Goal: Task Accomplishment & Management: Manage account settings

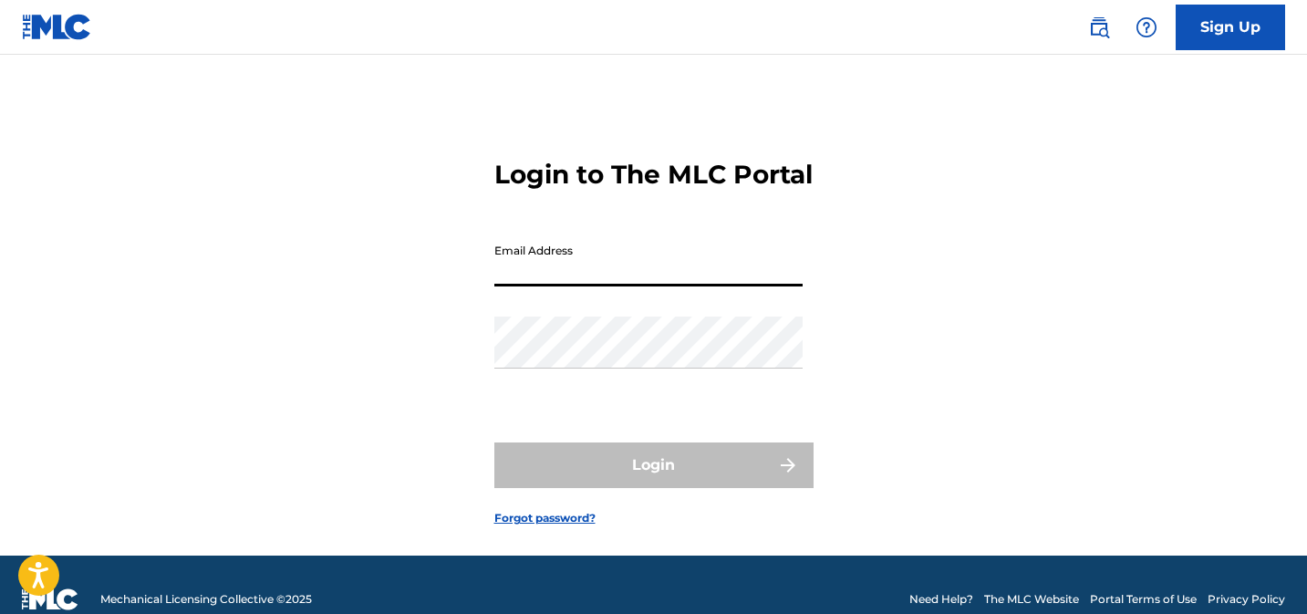
click at [607, 286] on input "Email Address" at bounding box center [648, 260] width 308 height 52
type input "[EMAIL_ADDRESS][DOMAIN_NAME]"
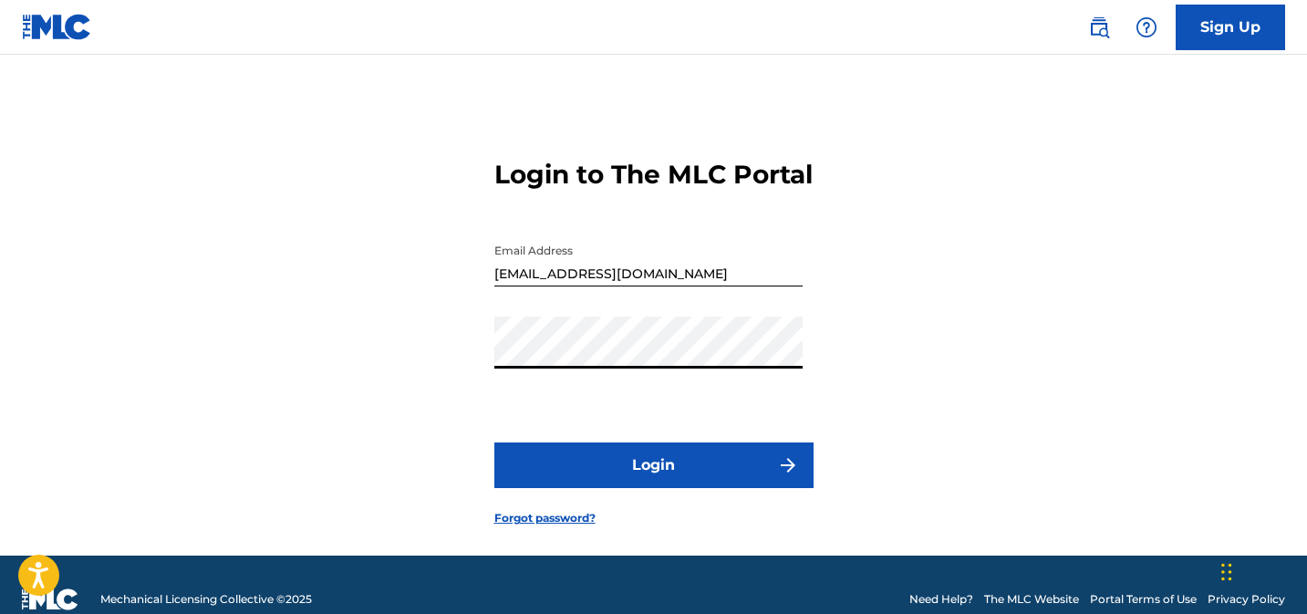
click at [582, 488] on button "Login" at bounding box center [653, 465] width 319 height 46
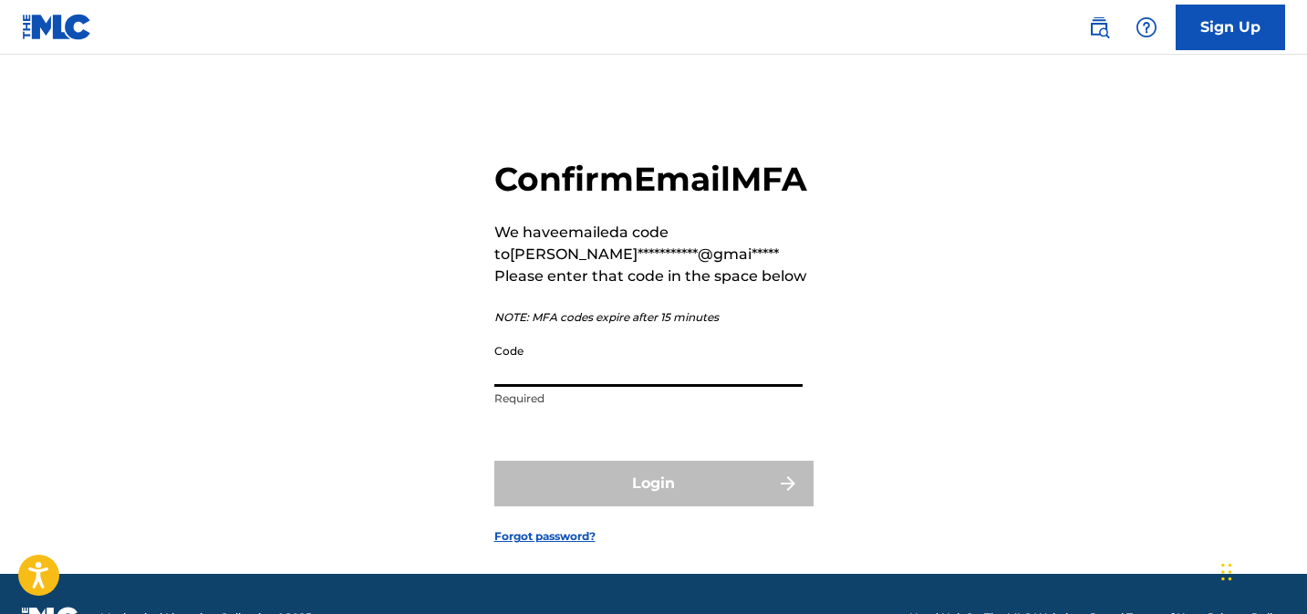
click at [606, 387] on input "Code" at bounding box center [648, 361] width 308 height 52
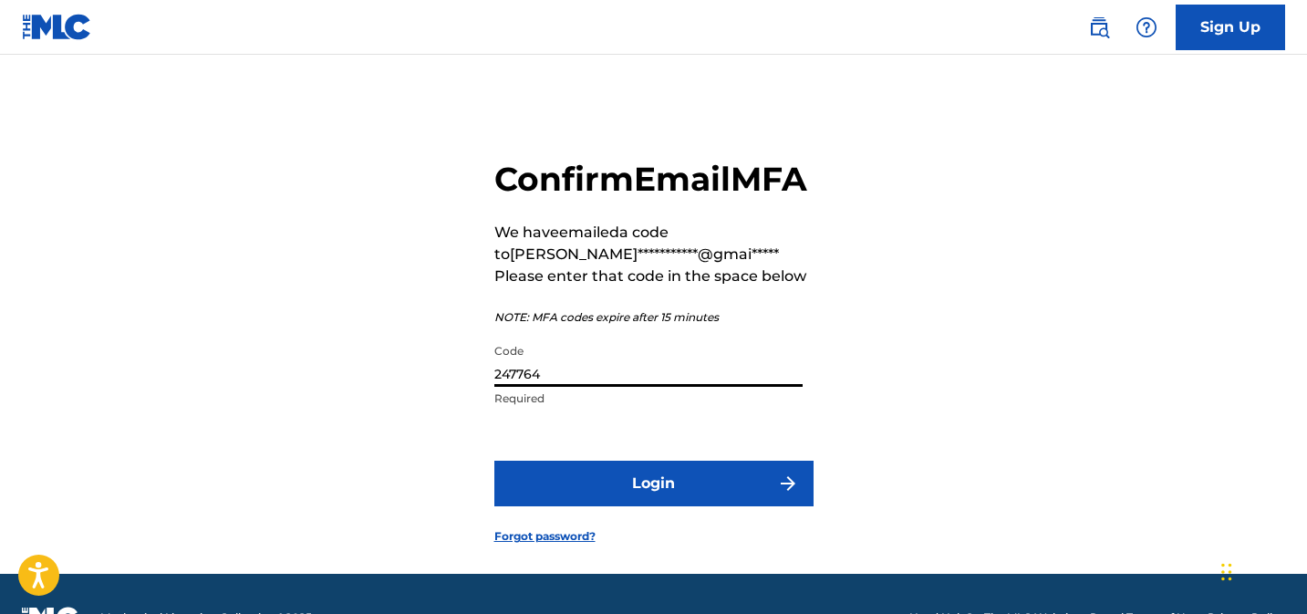
type input "247764"
click at [704, 506] on button "Login" at bounding box center [653, 484] width 319 height 46
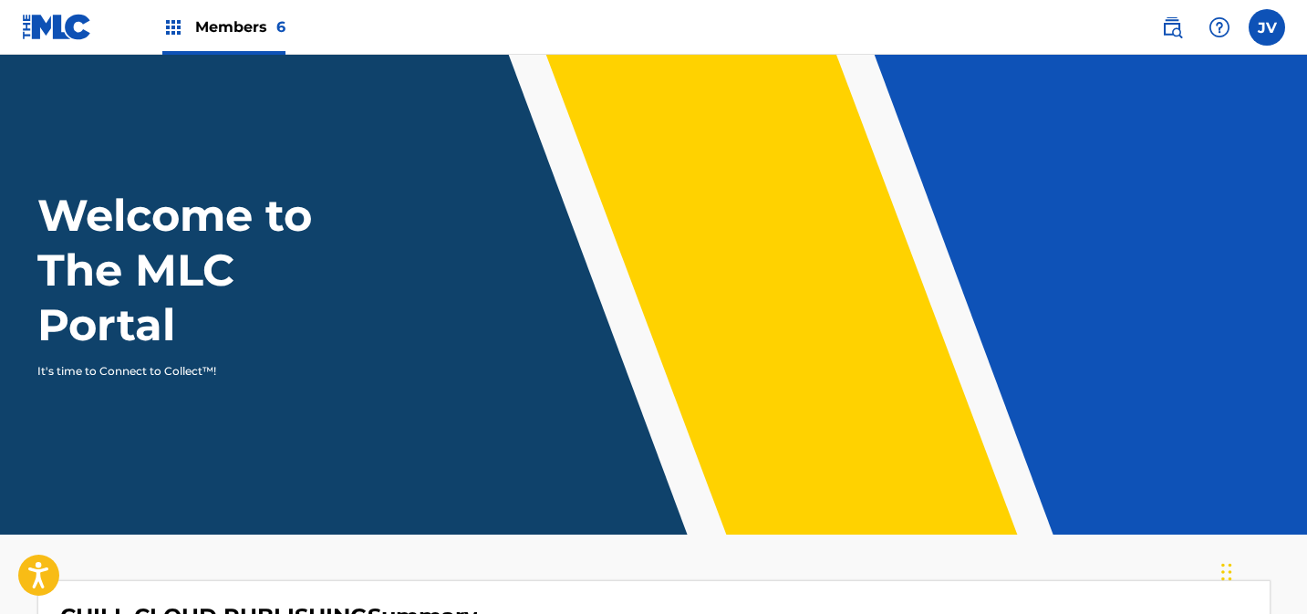
click at [208, 42] on div "Members 6" at bounding box center [223, 27] width 123 height 54
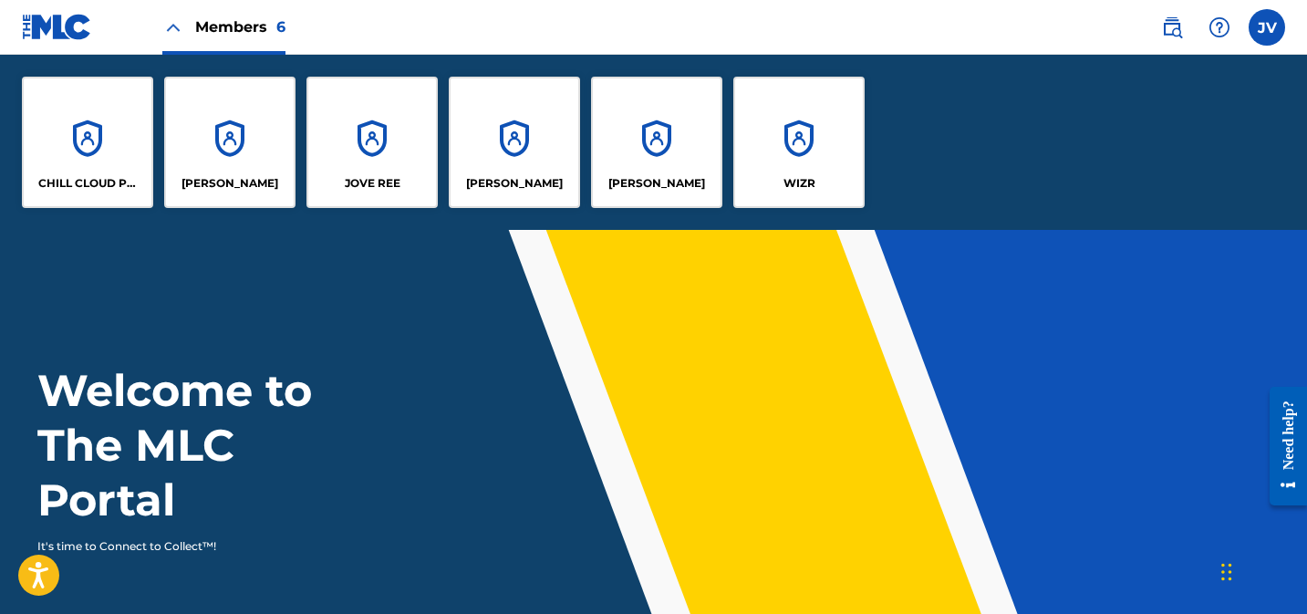
click at [110, 121] on div "CHILL CLOUD PUBLISHING" at bounding box center [87, 142] width 131 height 131
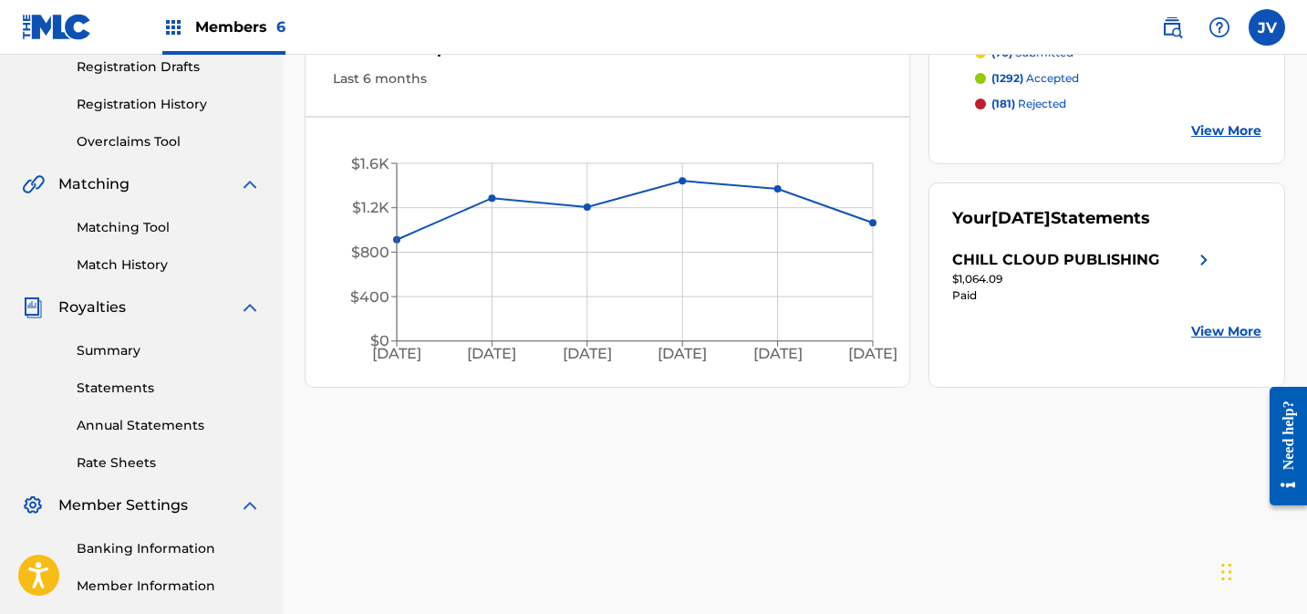
scroll to position [313, 0]
click at [109, 148] on link "Overclaims Tool" at bounding box center [169, 142] width 184 height 19
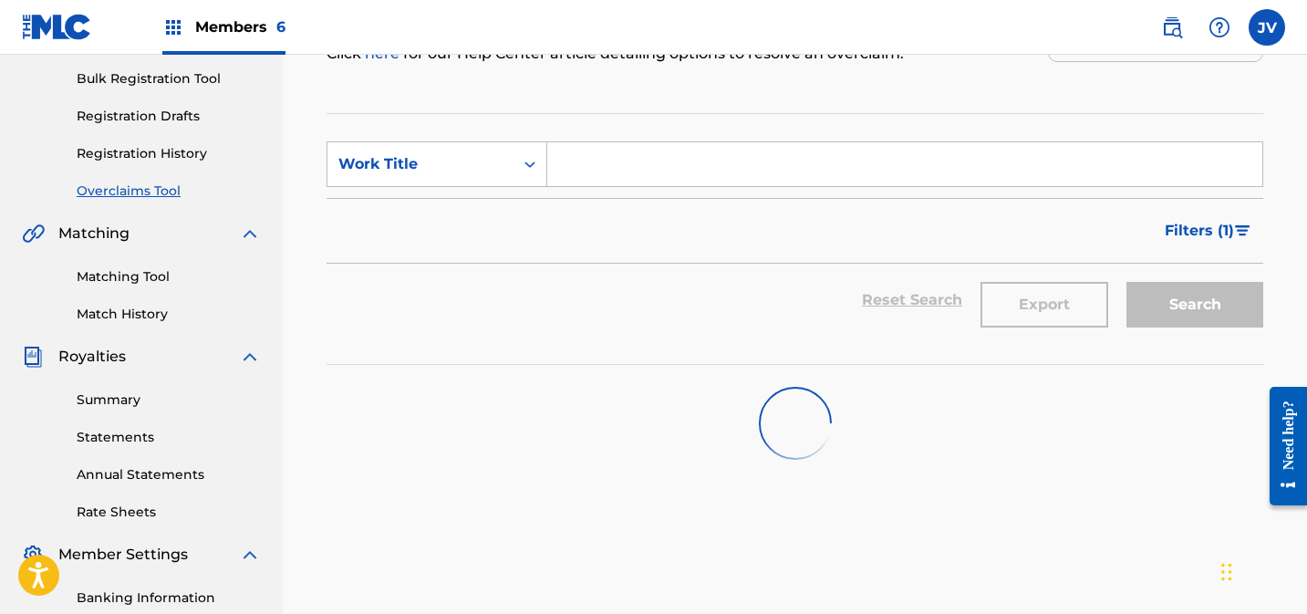
scroll to position [294, 0]
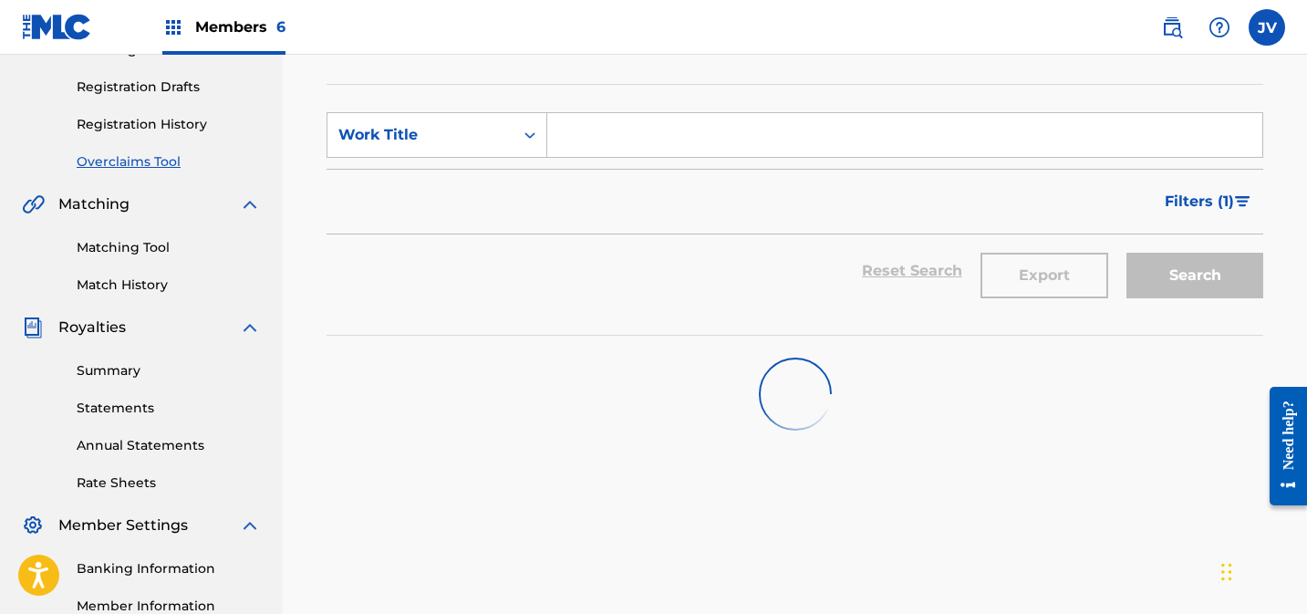
click at [1200, 201] on span "Filters ( 1 )" at bounding box center [1199, 202] width 69 height 22
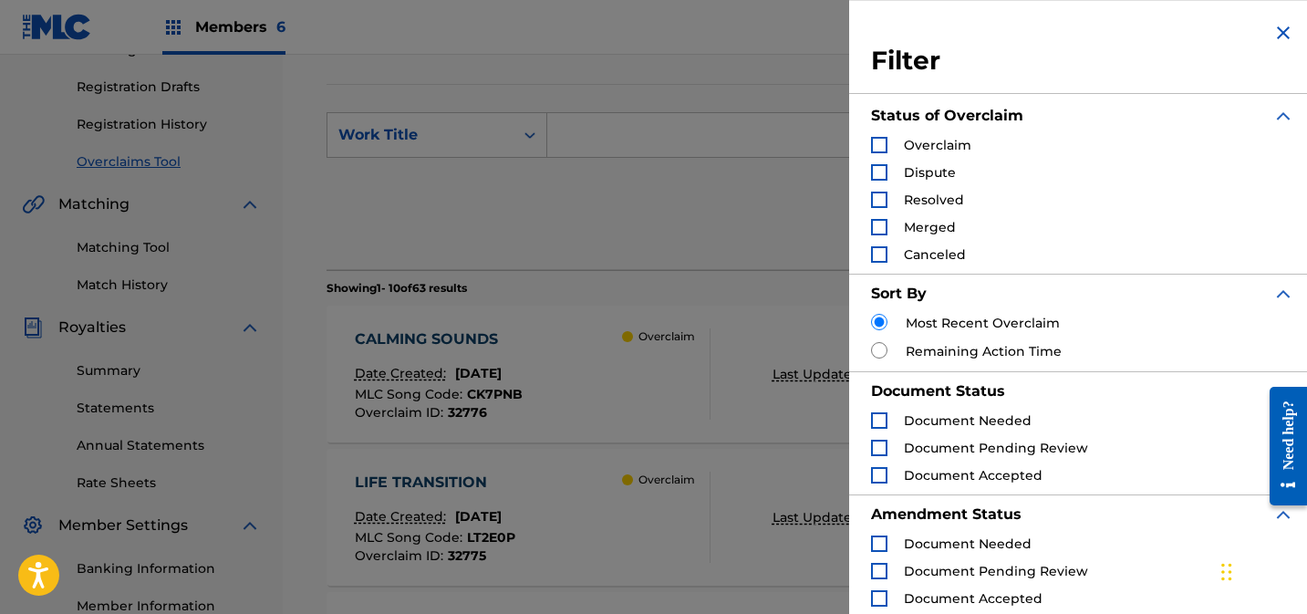
click at [1273, 29] on img "Search Form" at bounding box center [1283, 33] width 22 height 22
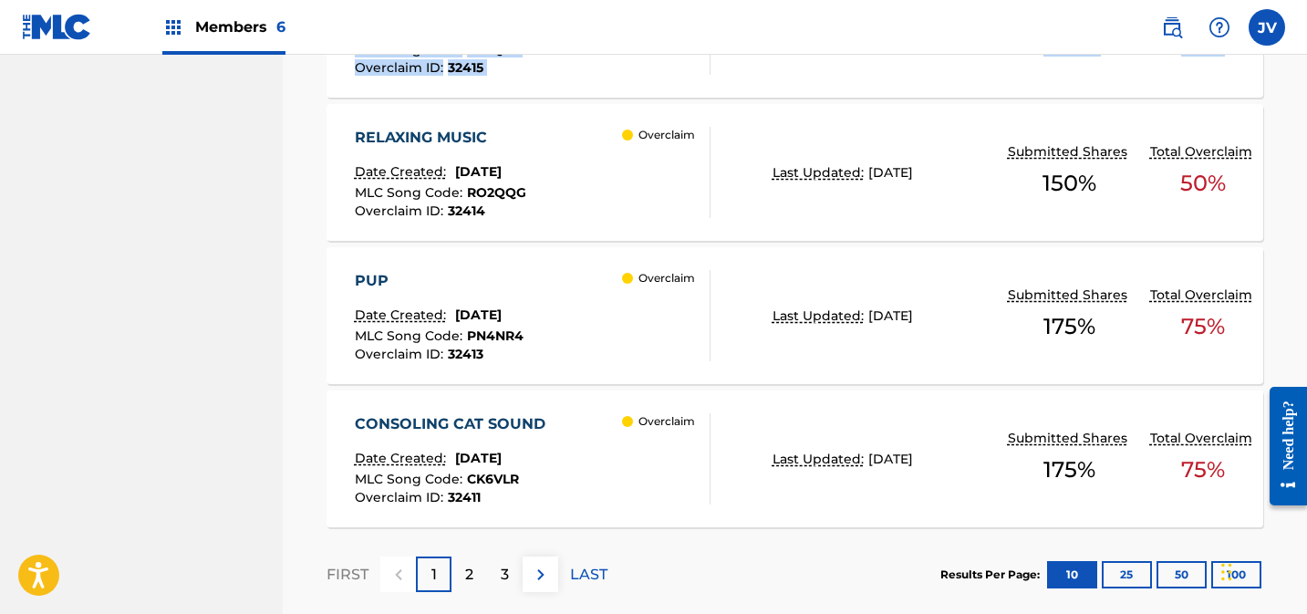
scroll to position [1630, 0]
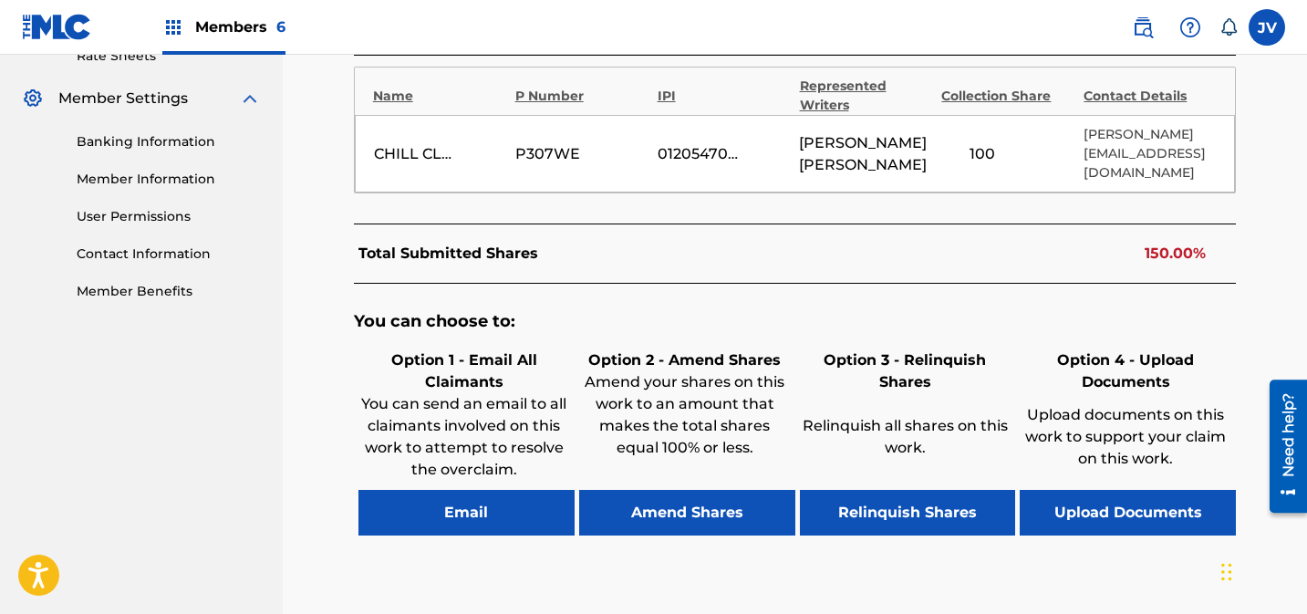
click at [702, 519] on button "Amend Shares" at bounding box center [687, 513] width 216 height 46
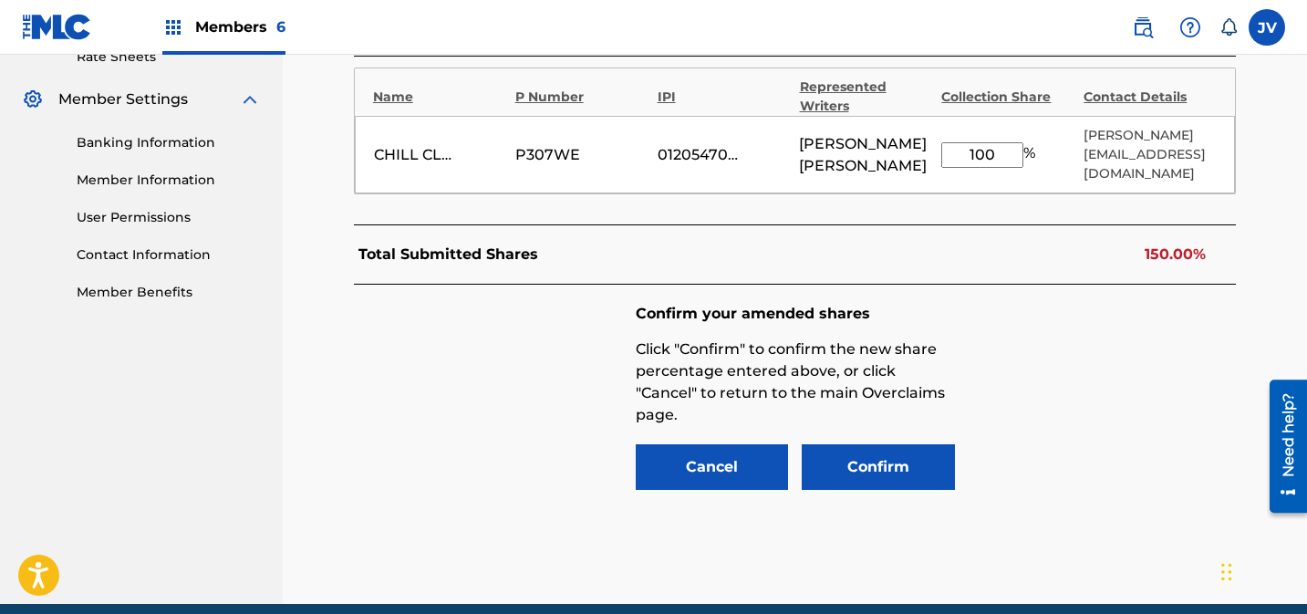
drag, startPoint x: 964, startPoint y: 154, endPoint x: 954, endPoint y: 154, distance: 10.0
click at [954, 154] on input "100" at bounding box center [982, 155] width 82 height 26
type input "50"
click at [969, 247] on div "Total Submitted Shares 100.00%" at bounding box center [795, 254] width 883 height 60
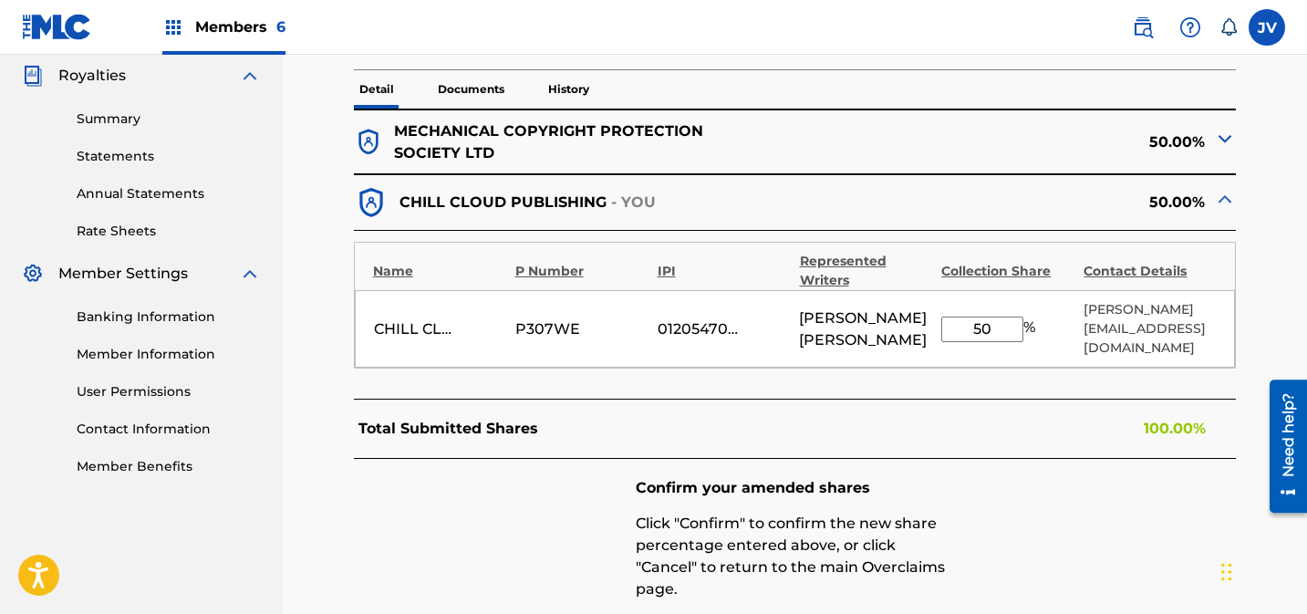
scroll to position [668, 0]
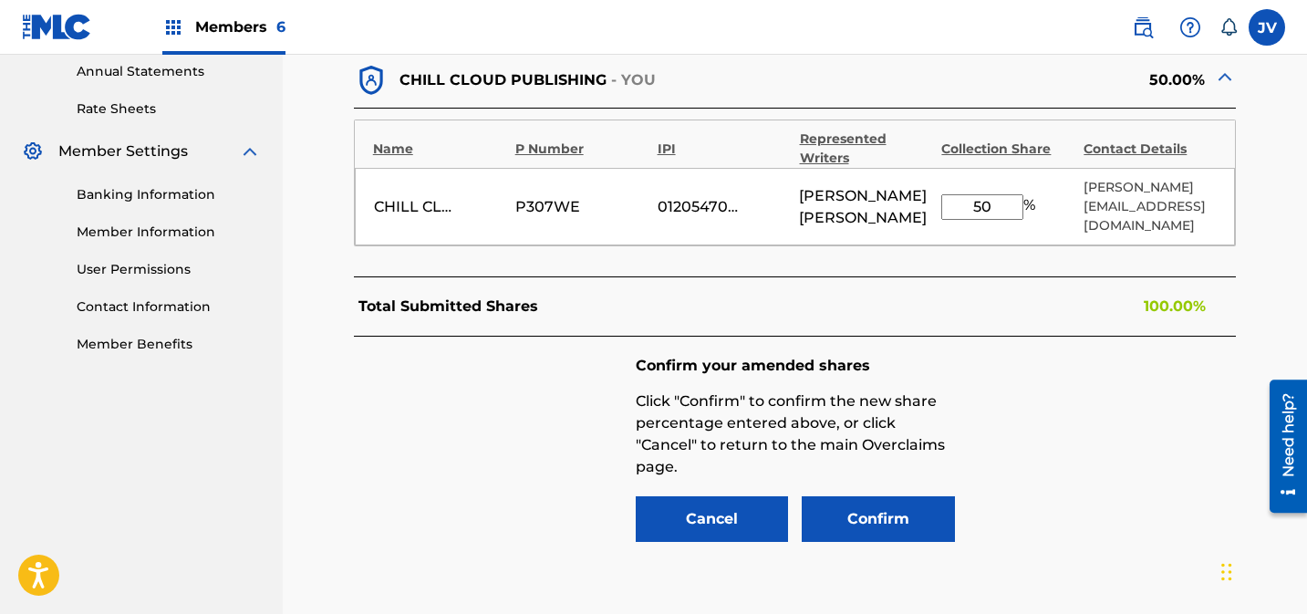
click at [880, 517] on button "Confirm" at bounding box center [878, 519] width 153 height 46
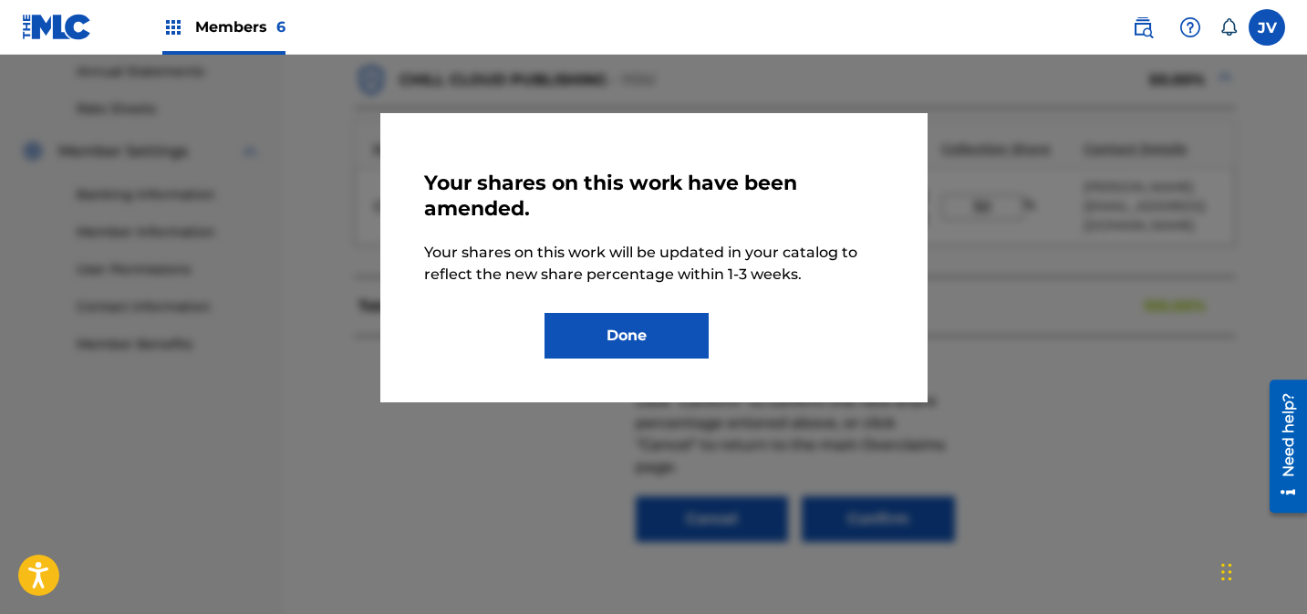
click at [601, 337] on button "Done" at bounding box center [626, 336] width 164 height 46
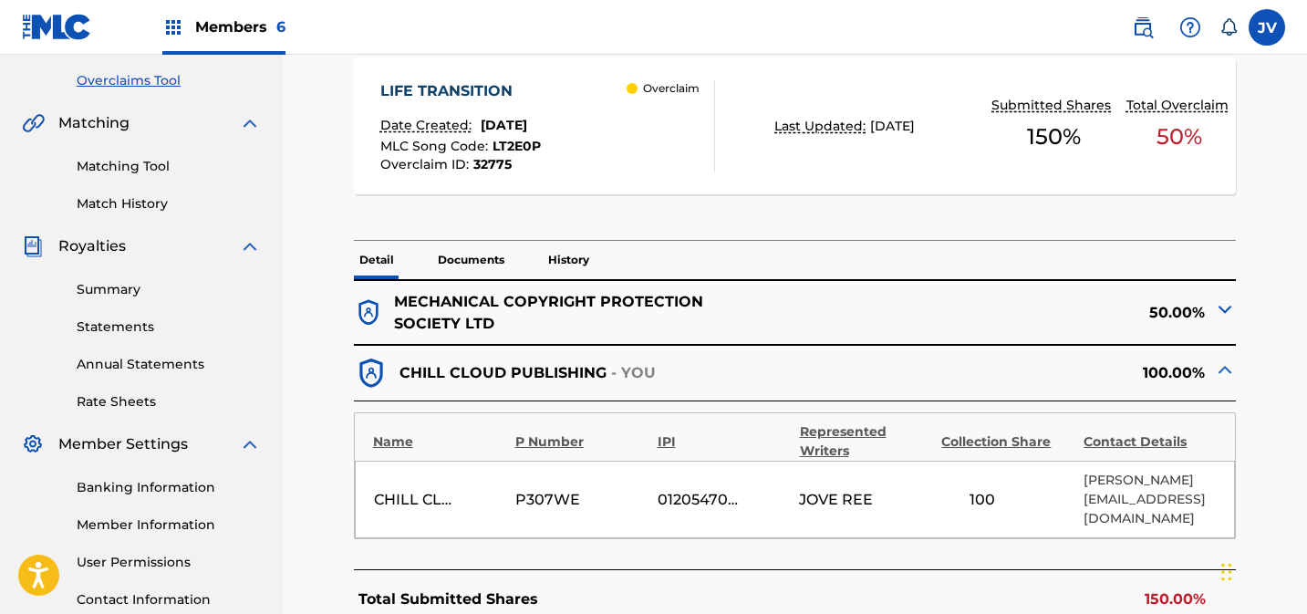
scroll to position [379, 0]
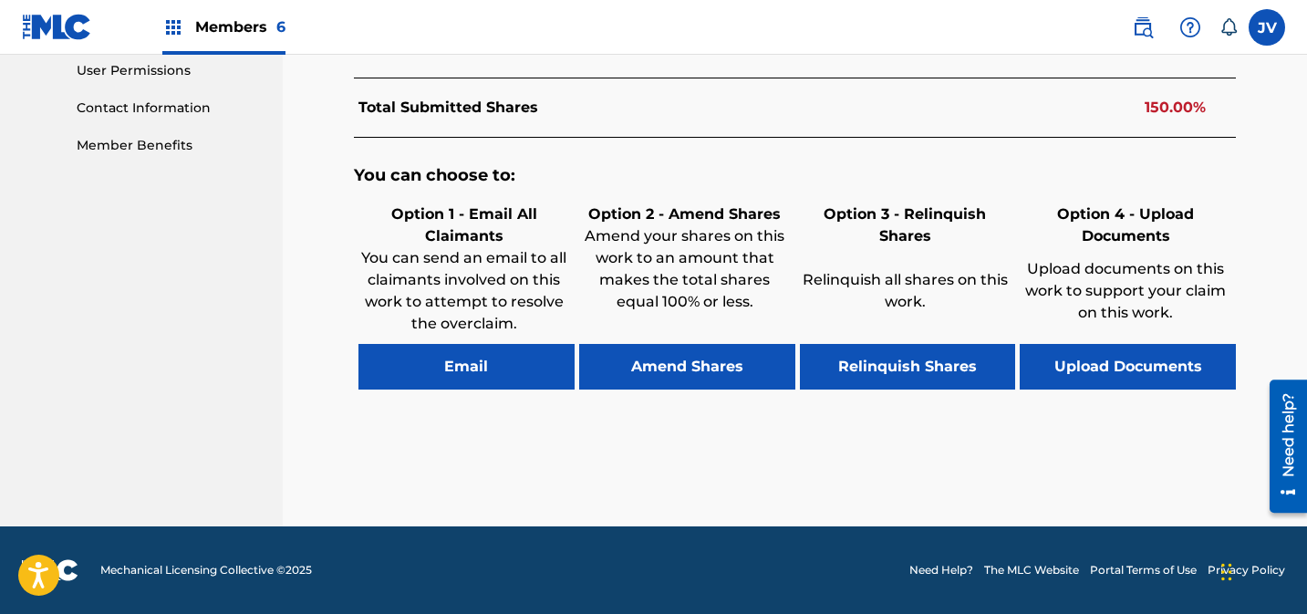
click at [718, 373] on button "Amend Shares" at bounding box center [687, 367] width 216 height 46
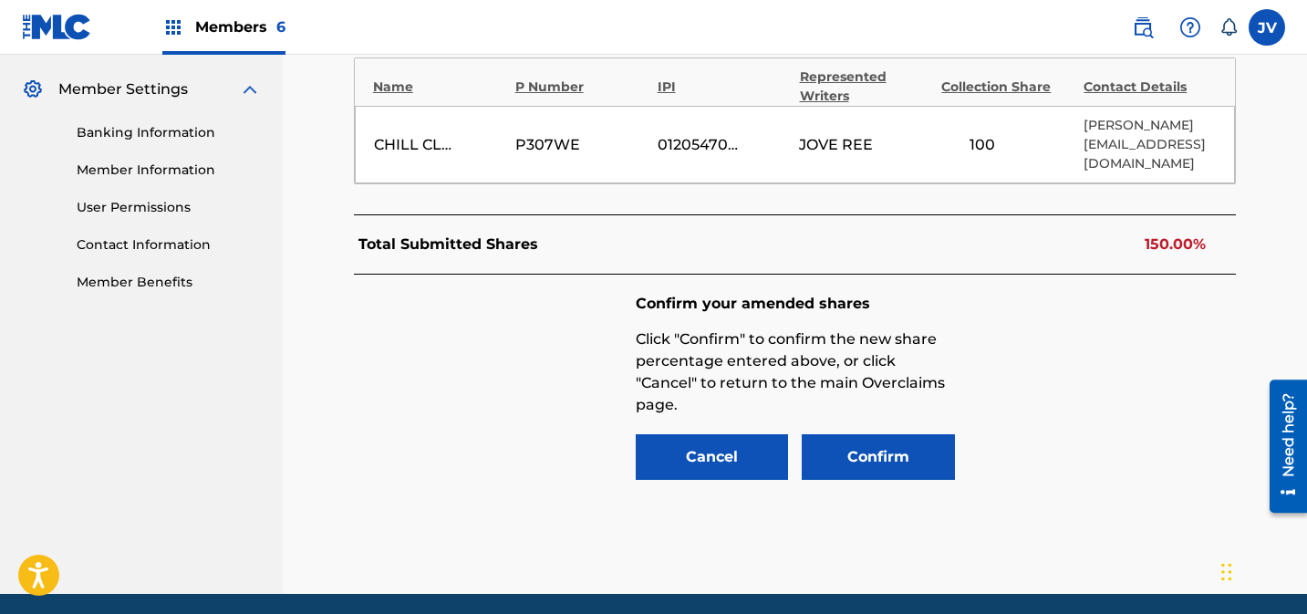
scroll to position [720, 0]
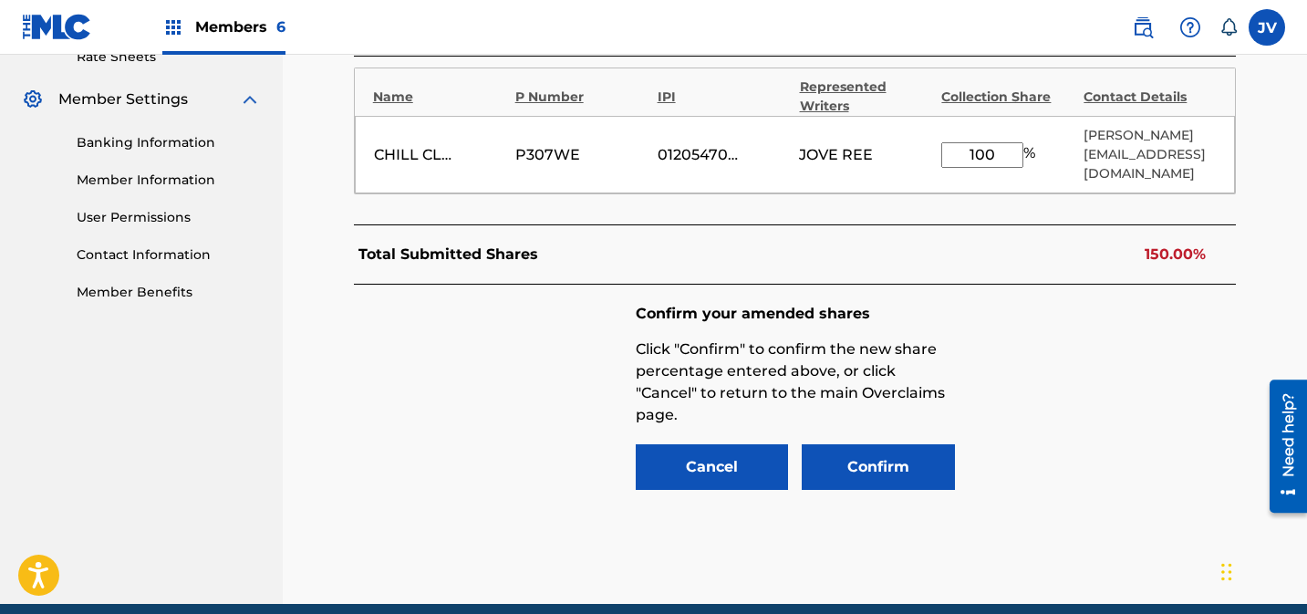
drag, startPoint x: 974, startPoint y: 150, endPoint x: 923, endPoint y: 152, distance: 51.1
click at [923, 152] on div "CHILL CLOUD PUBLISHING P307WE 01205470589 JOVE REE 100 % [PERSON_NAME] [EMAIL_A…" at bounding box center [795, 155] width 881 height 78
type input "50"
click at [871, 461] on button "Confirm" at bounding box center [878, 467] width 153 height 46
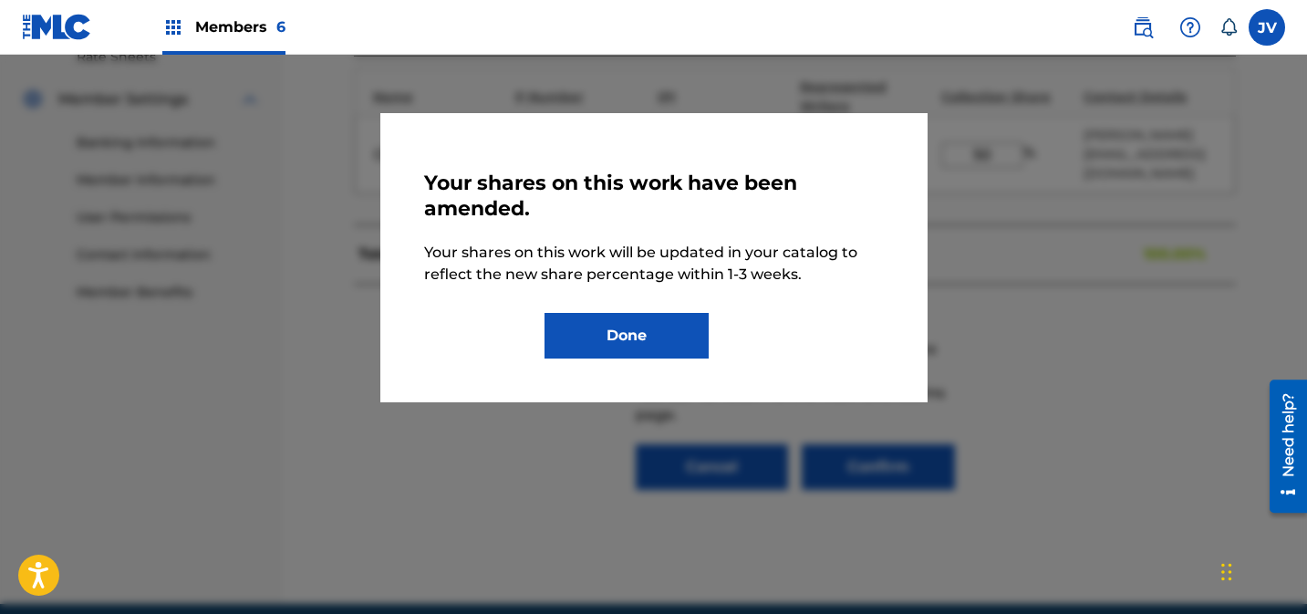
click at [685, 346] on button "Done" at bounding box center [626, 336] width 164 height 46
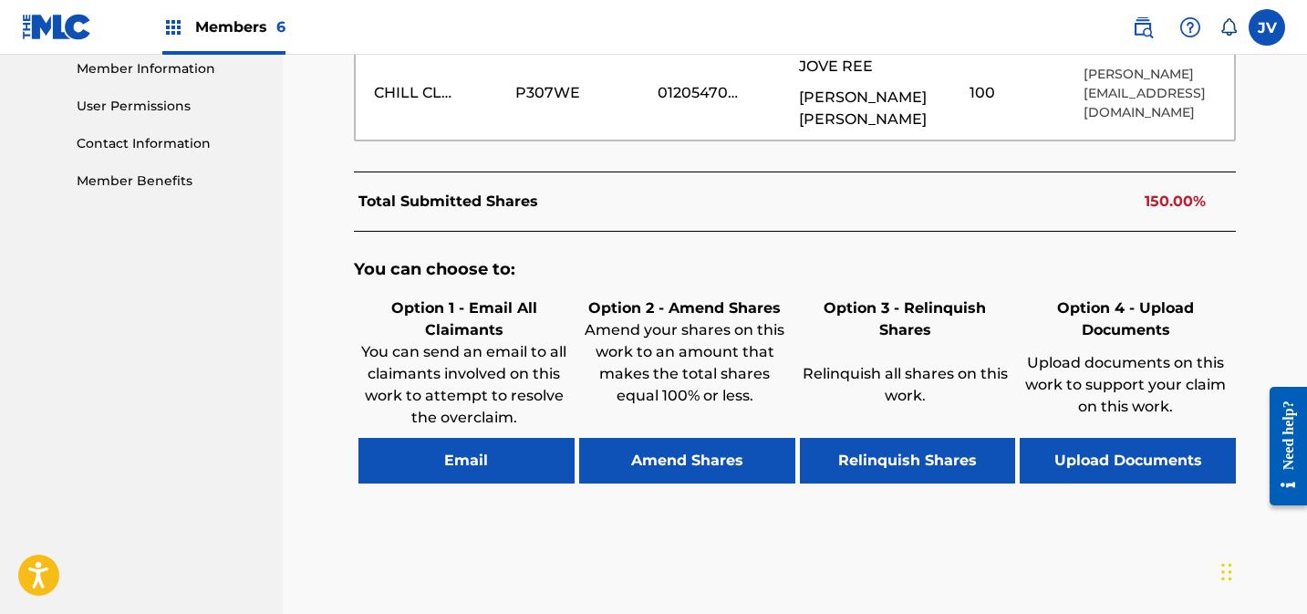
scroll to position [907, 0]
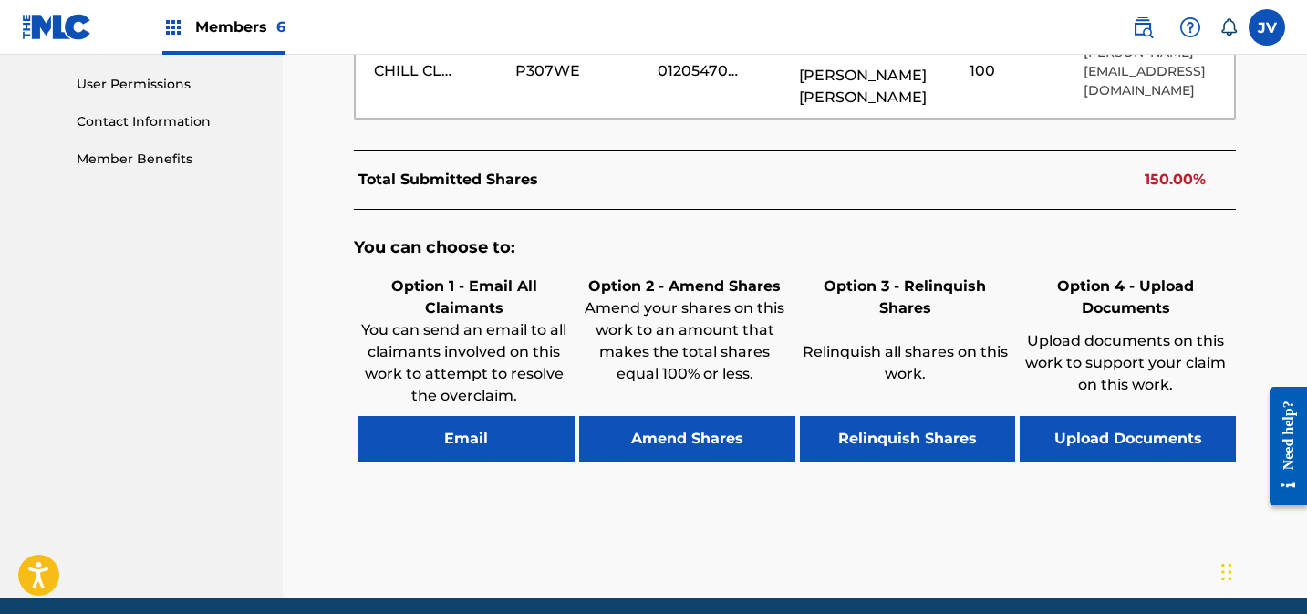
click at [705, 416] on button "Amend Shares" at bounding box center [687, 439] width 216 height 46
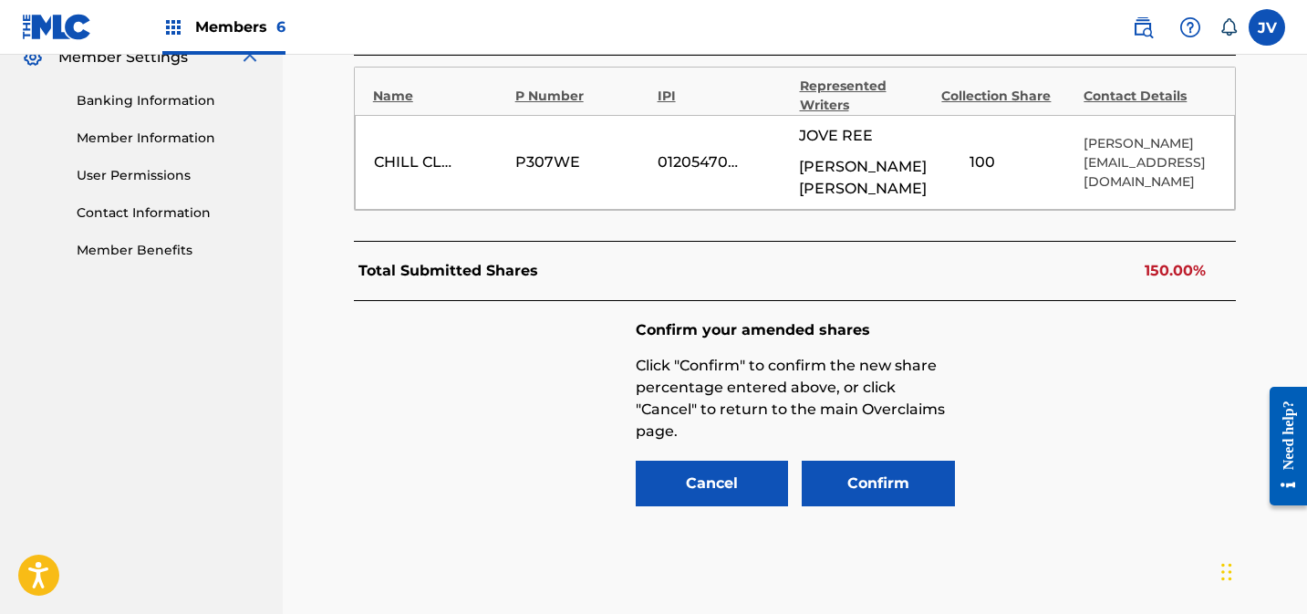
scroll to position [761, 0]
drag, startPoint x: 973, startPoint y: 154, endPoint x: 928, endPoint y: 155, distance: 44.7
click at [928, 155] on div "CHILL CLOUD PUBLISHING P307WE 01205470589 JOVE REE RYAN RHODES 100 % Thomas pea…" at bounding box center [795, 163] width 881 height 95
type input "50"
click at [902, 466] on button "Confirm" at bounding box center [878, 484] width 153 height 46
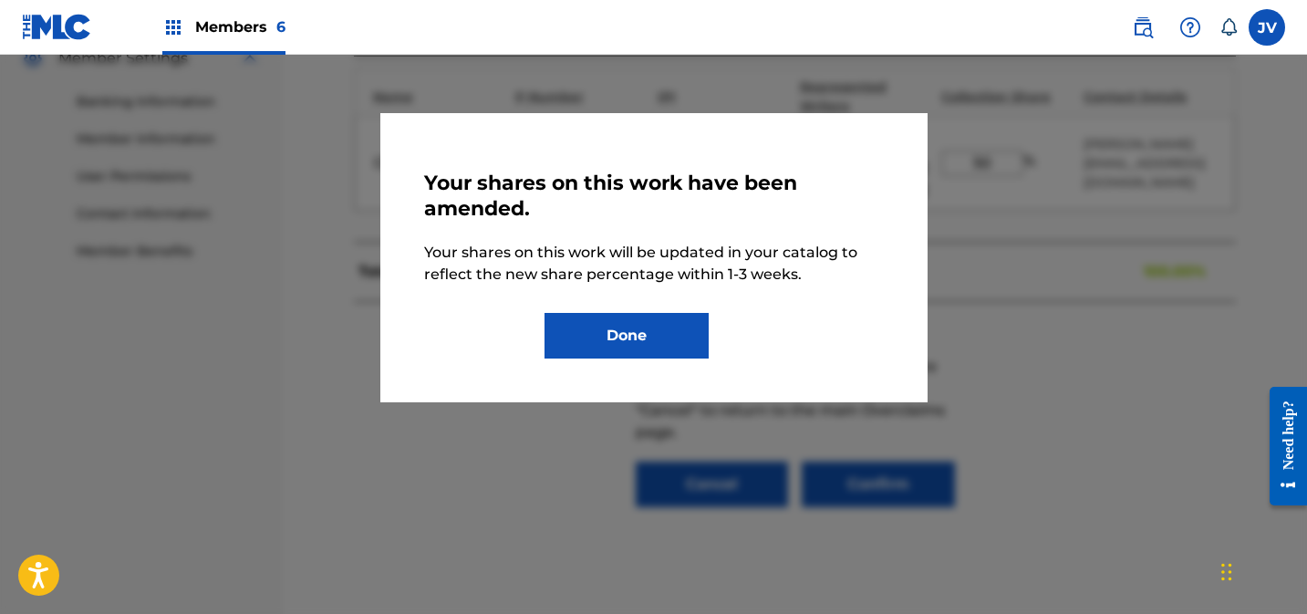
click at [641, 311] on div "Your shares on this work have been amended. Your shares on this work will be up…" at bounding box center [654, 258] width 460 height 202
click at [650, 338] on button "Done" at bounding box center [626, 336] width 164 height 46
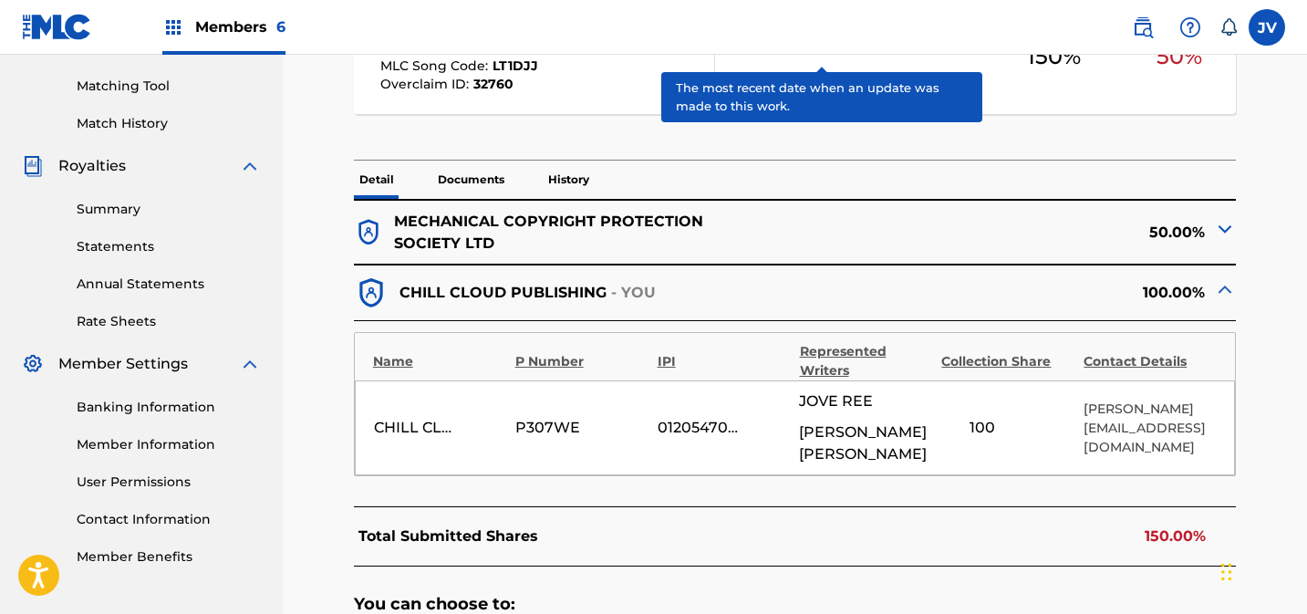
scroll to position [480, 0]
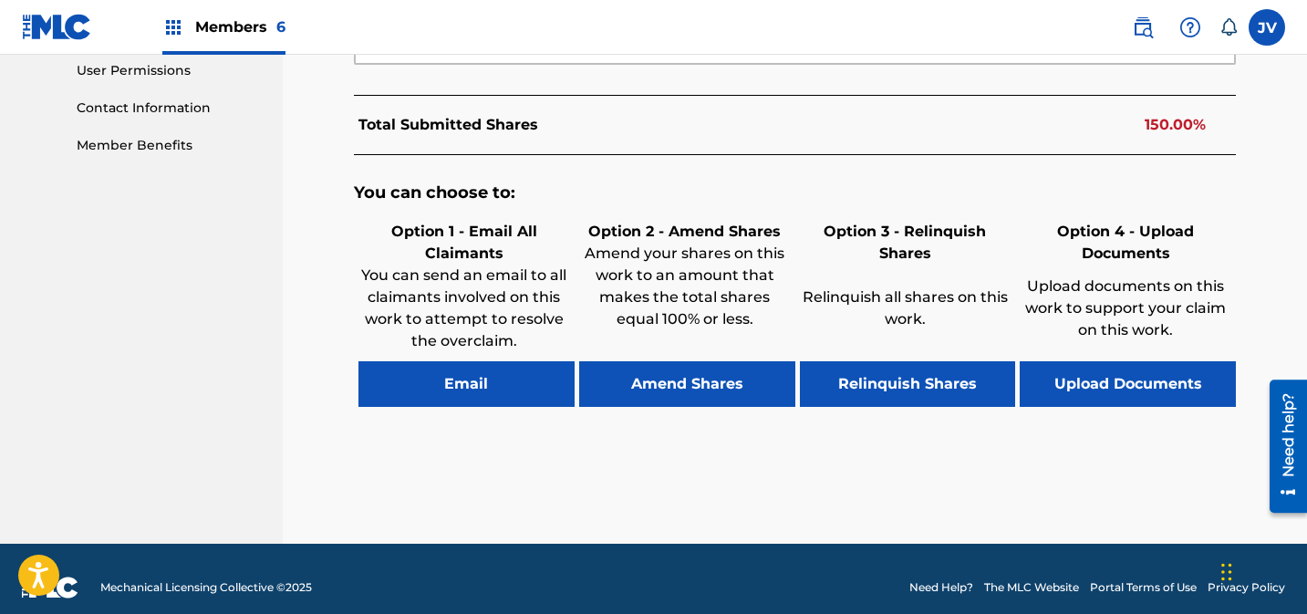
click at [717, 361] on button "Amend Shares" at bounding box center [687, 384] width 216 height 46
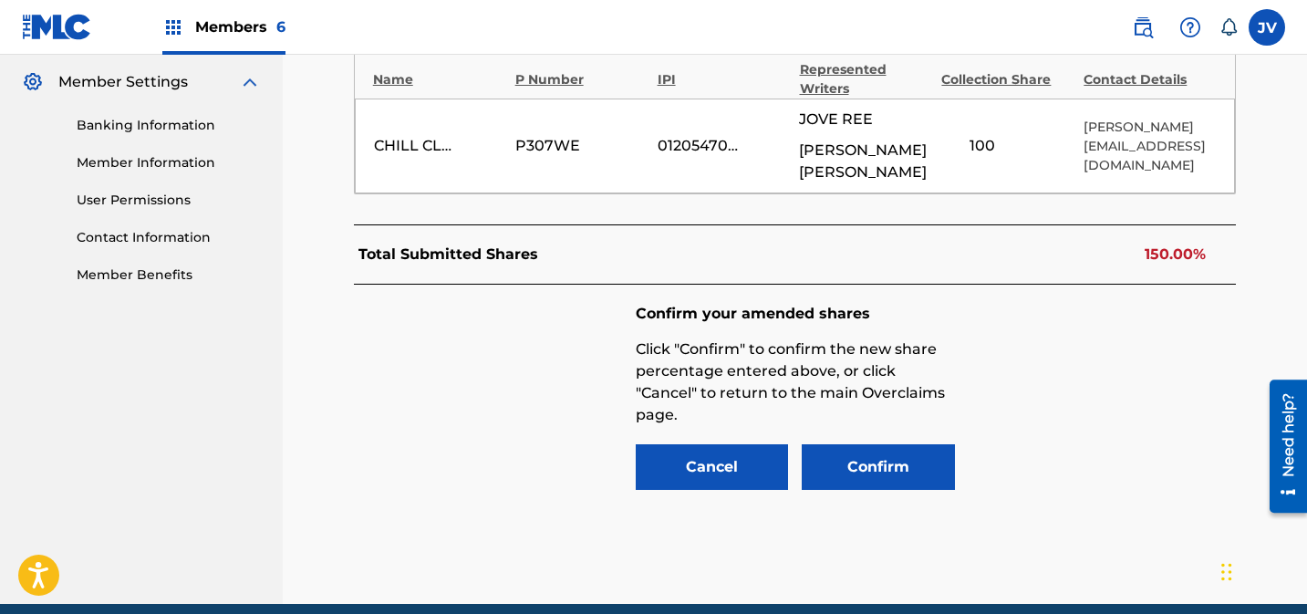
scroll to position [720, 0]
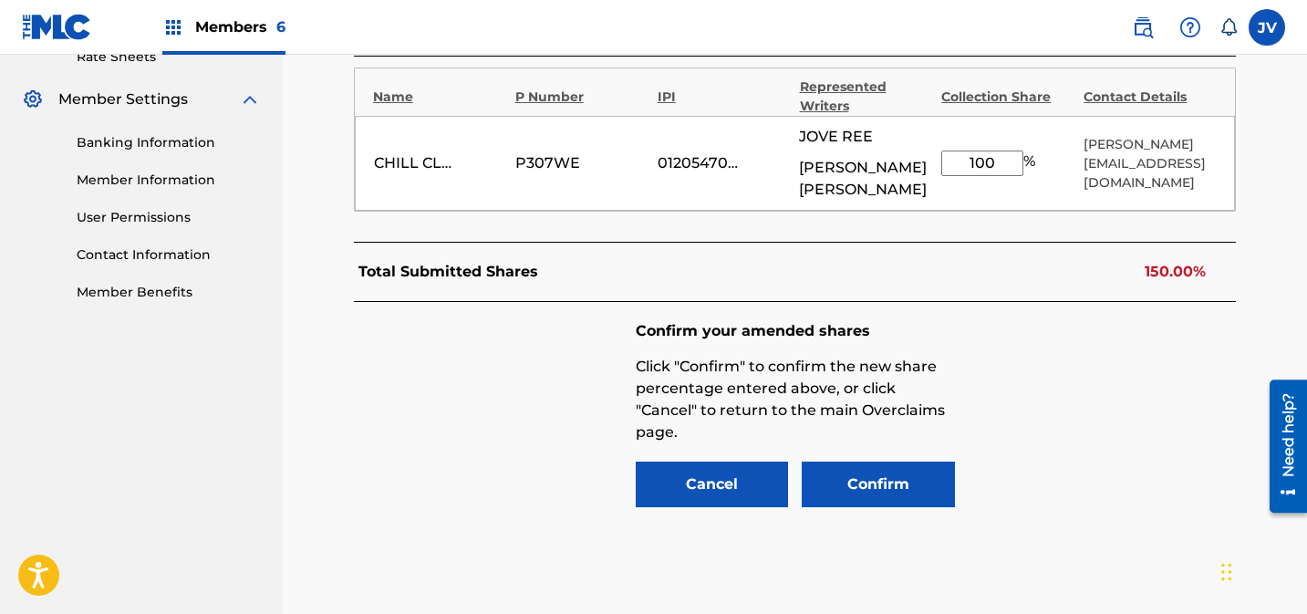
drag, startPoint x: 987, startPoint y: 154, endPoint x: 942, endPoint y: 153, distance: 44.7
click at [942, 153] on input "100" at bounding box center [982, 163] width 82 height 26
type input "50"
click at [925, 464] on button "Confirm" at bounding box center [878, 484] width 153 height 46
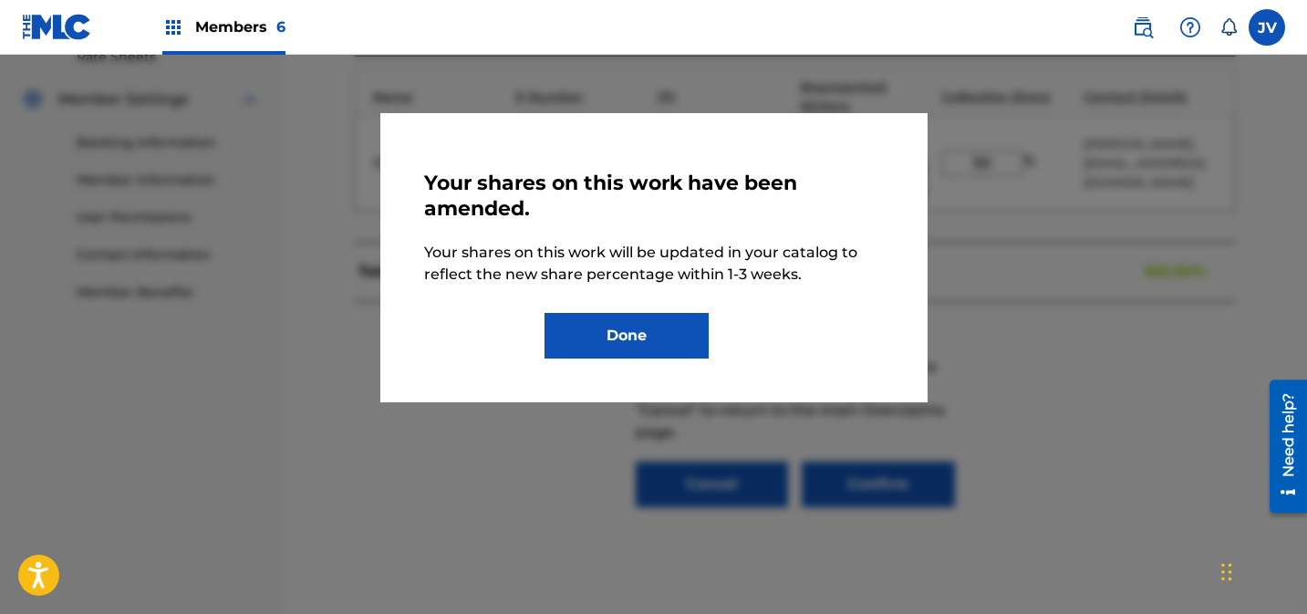
click at [657, 322] on button "Done" at bounding box center [626, 336] width 164 height 46
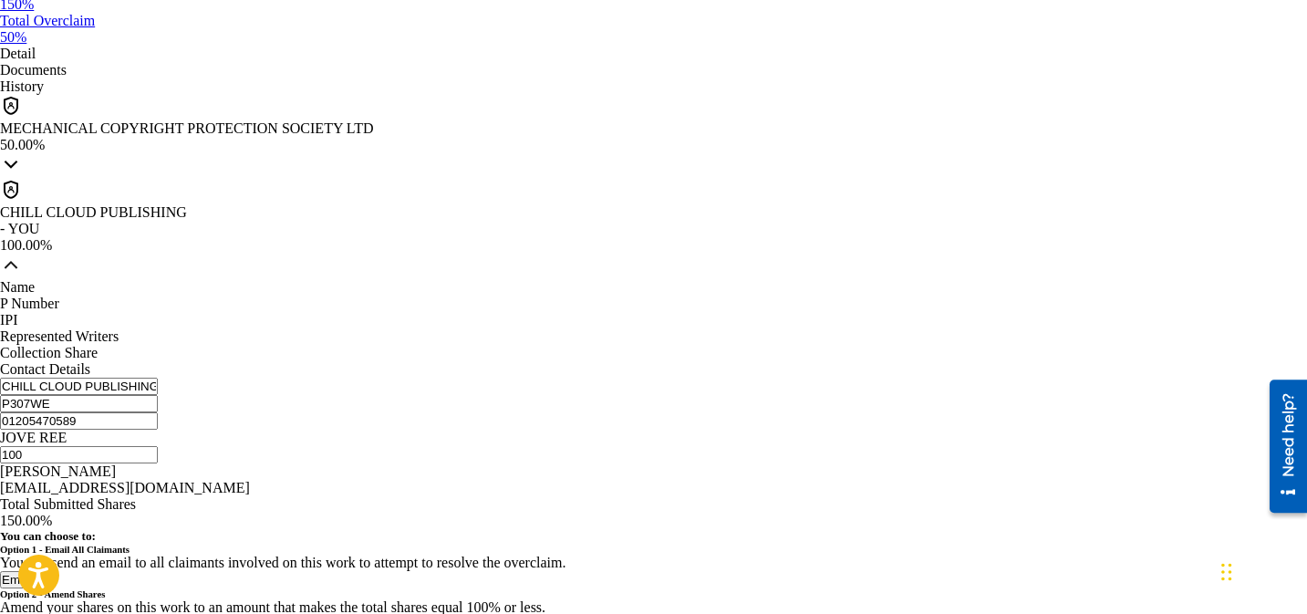
click at [84, 613] on button "Amend Shares" at bounding box center [42, 624] width 84 height 17
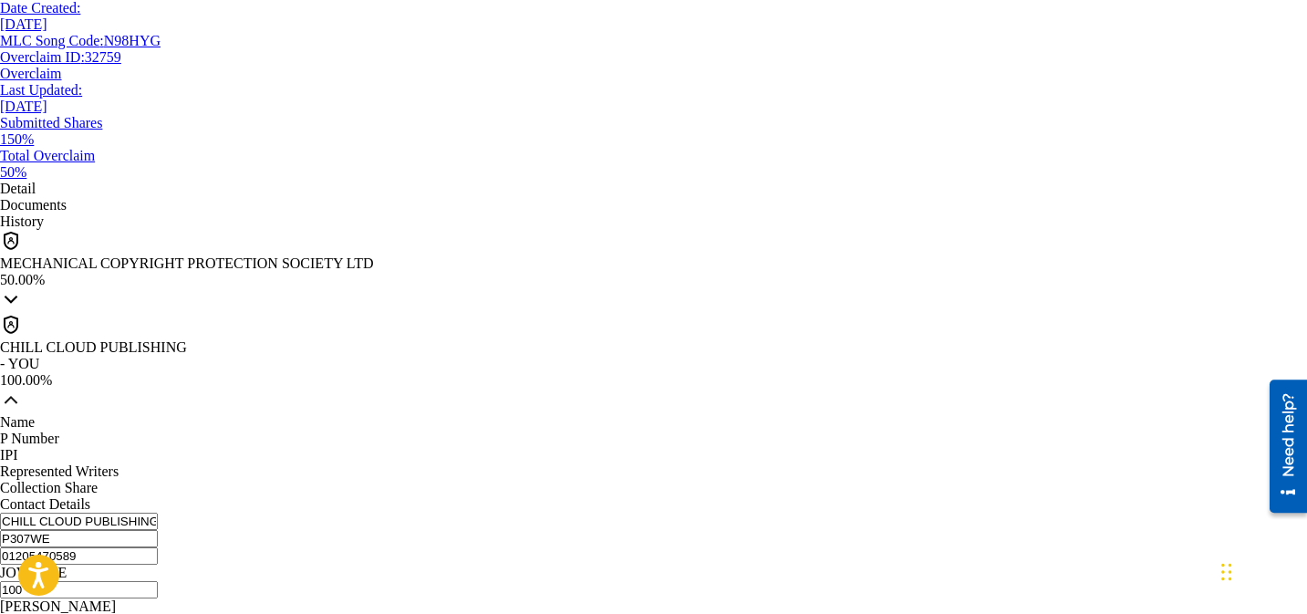
scroll to position [761, 0]
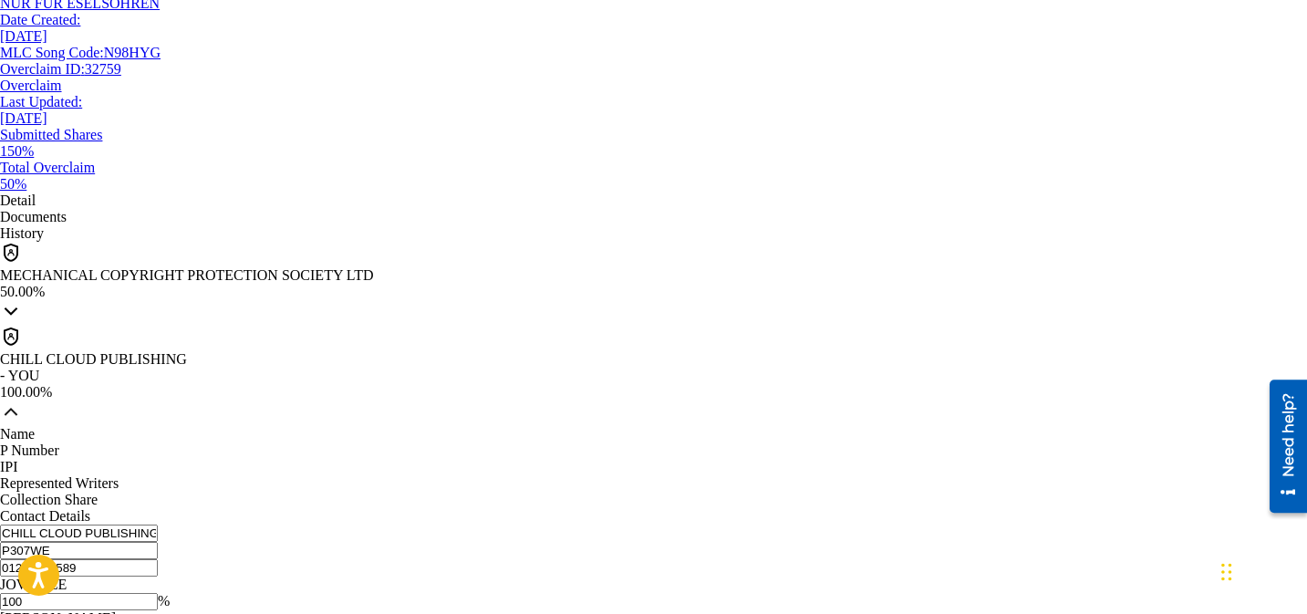
drag, startPoint x: 983, startPoint y: 153, endPoint x: 941, endPoint y: 155, distance: 42.0
click at [158, 593] on input "100" at bounding box center [79, 601] width 158 height 17
type input "50"
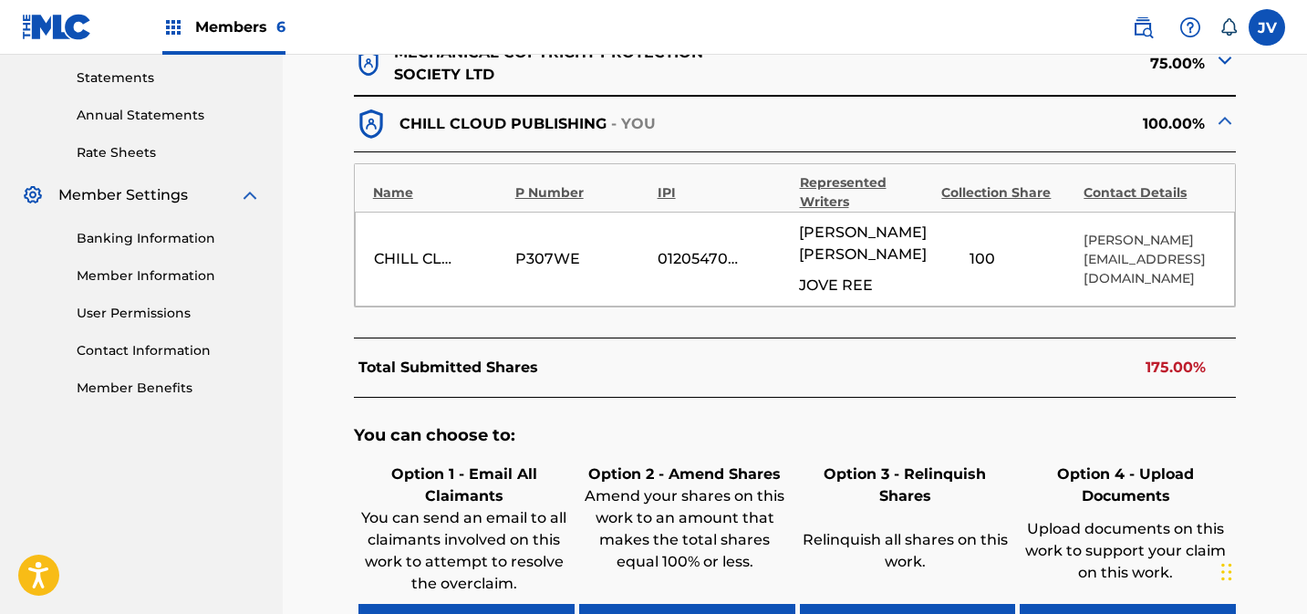
scroll to position [625, 0]
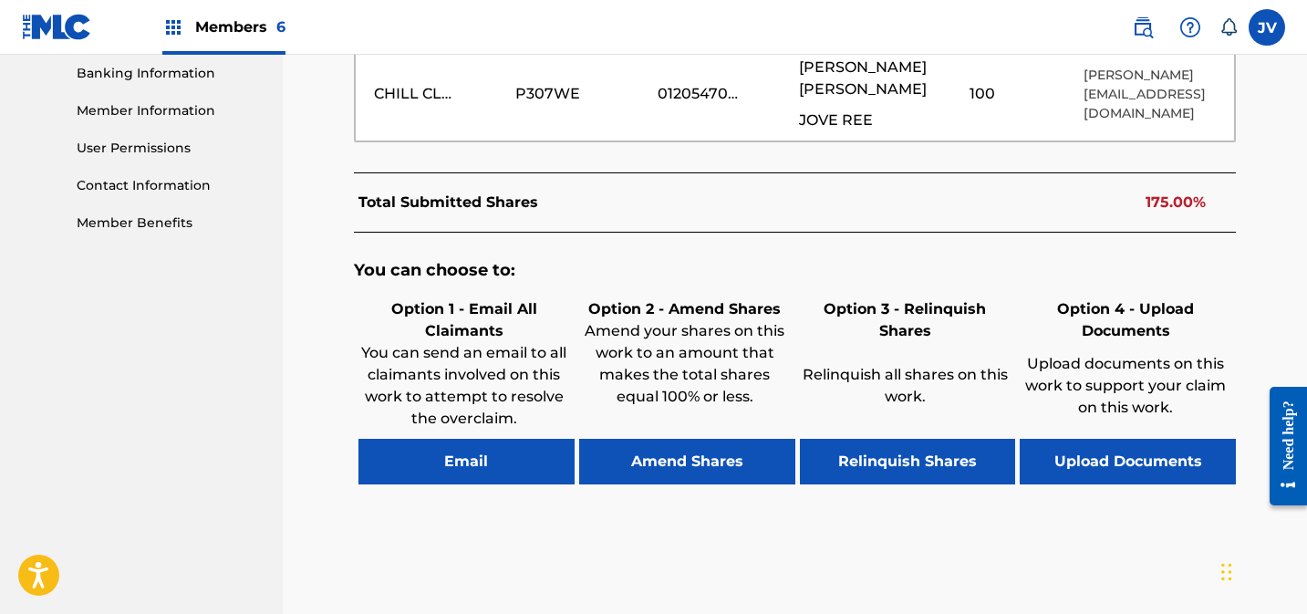
click at [684, 461] on button "Amend Shares" at bounding box center [687, 462] width 216 height 46
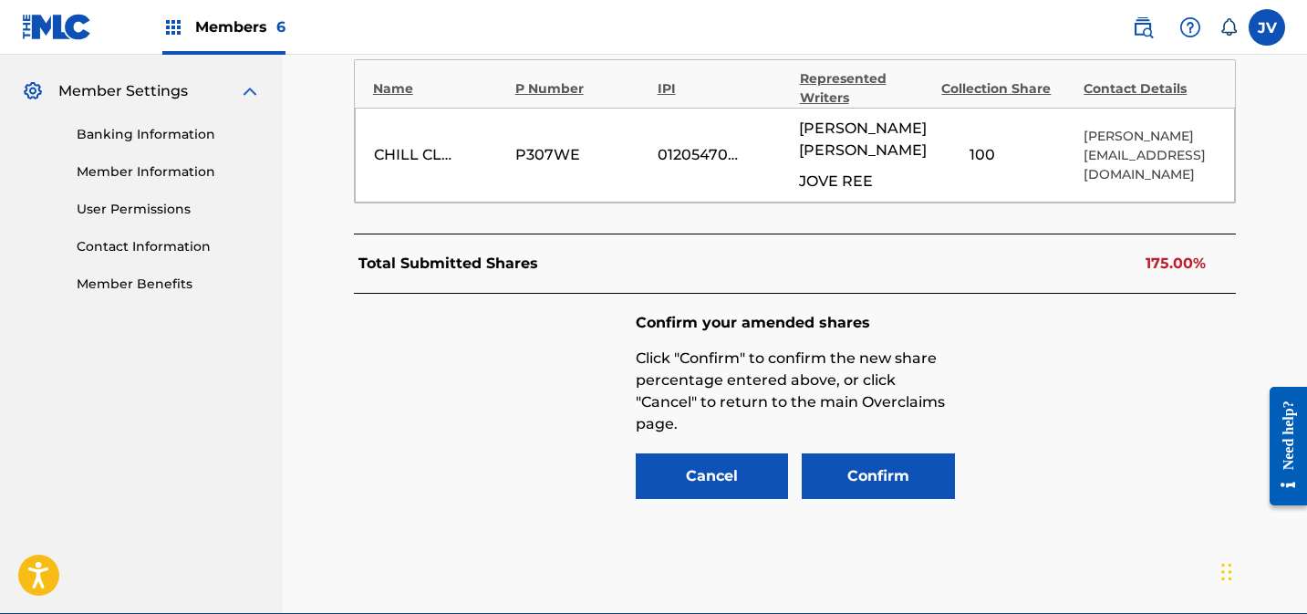
scroll to position [720, 0]
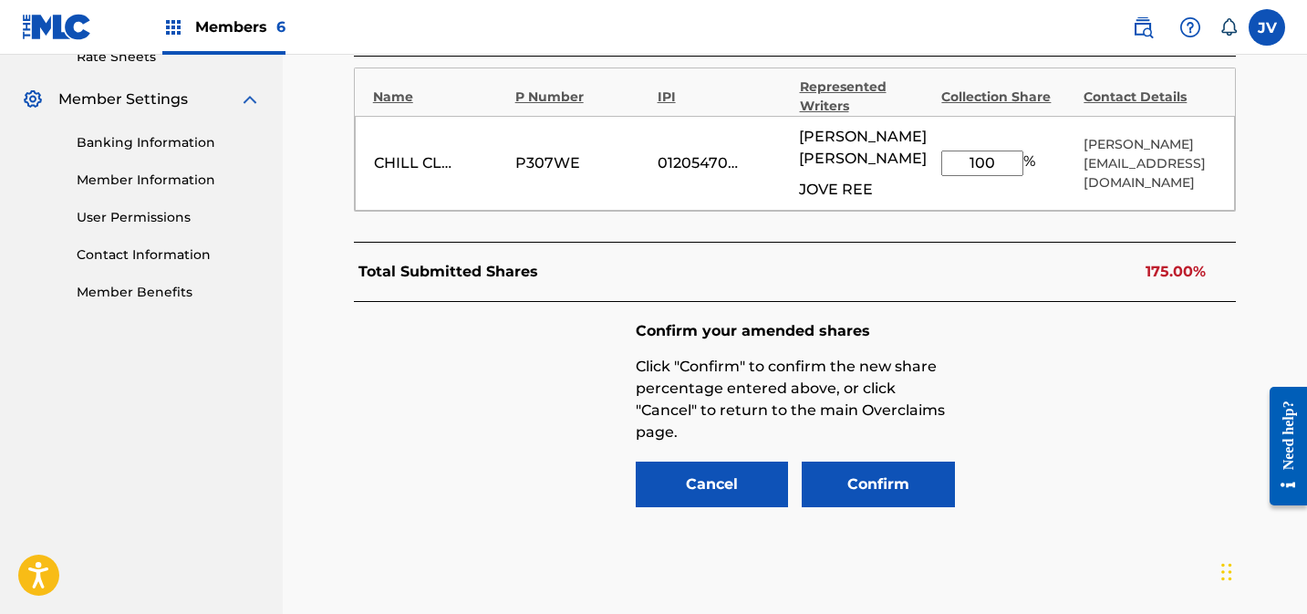
drag, startPoint x: 1000, startPoint y: 165, endPoint x: 907, endPoint y: 166, distance: 93.0
click at [907, 165] on div "CHILL CLOUD PUBLISHING P307WE 01205470589 CHARLIE MONTES JOVE REE 100 % Thomas …" at bounding box center [795, 163] width 881 height 95
type input "25"
click at [885, 478] on button "Confirm" at bounding box center [878, 484] width 153 height 46
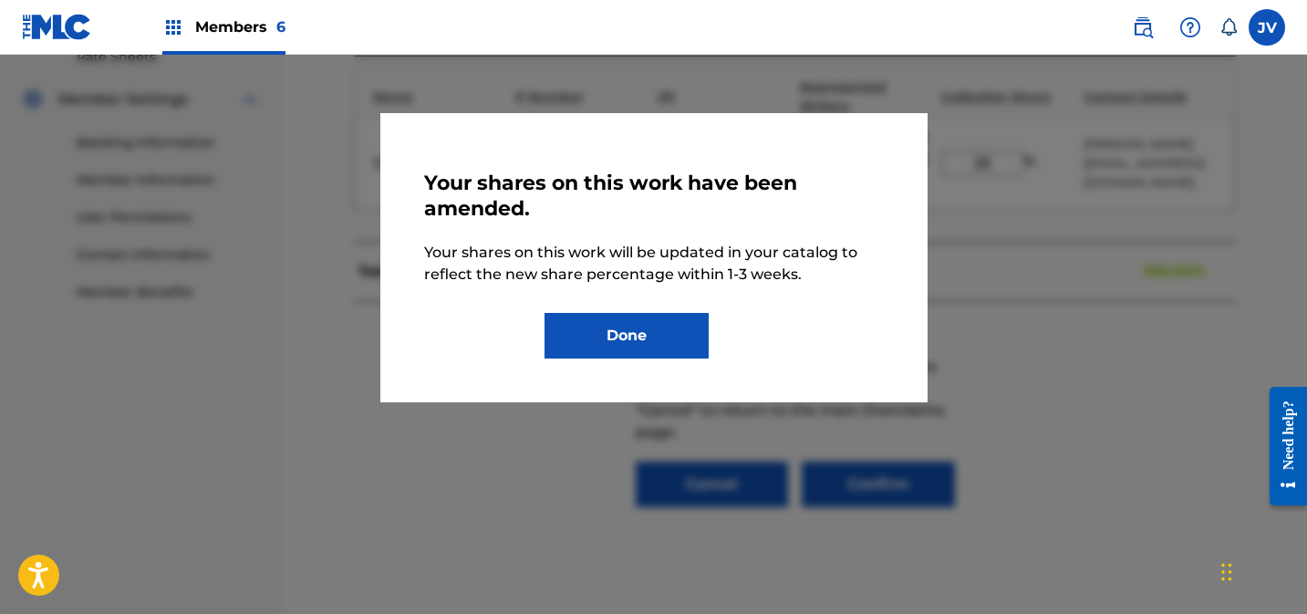
click at [668, 341] on button "Done" at bounding box center [626, 336] width 164 height 46
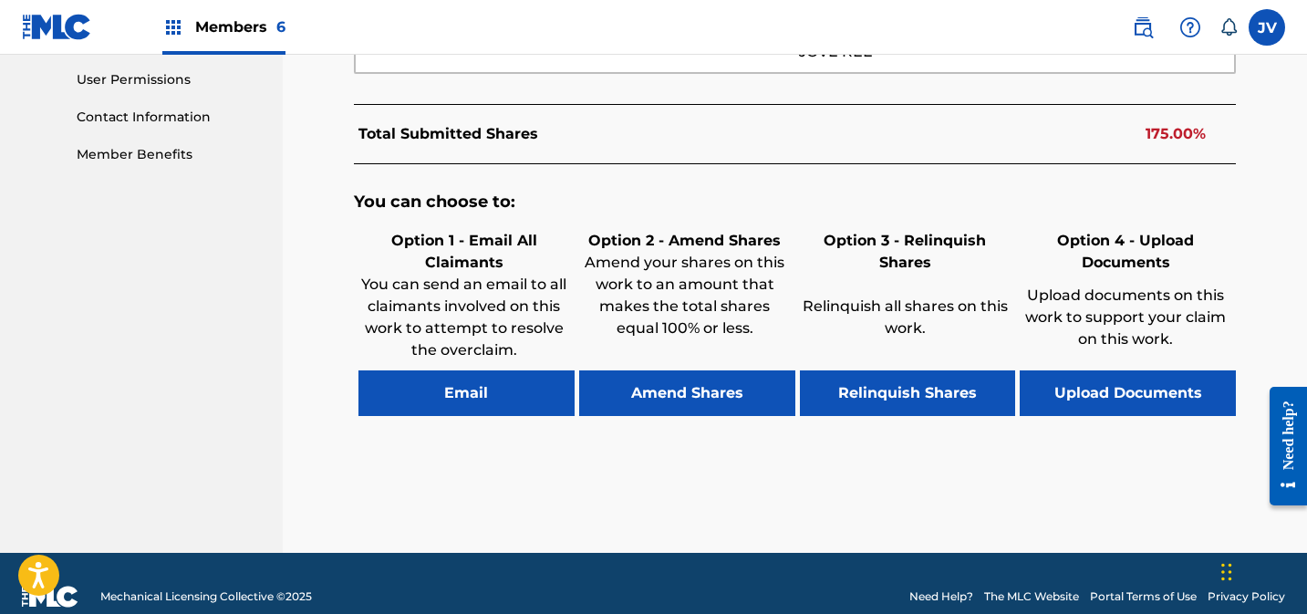
scroll to position [884, 0]
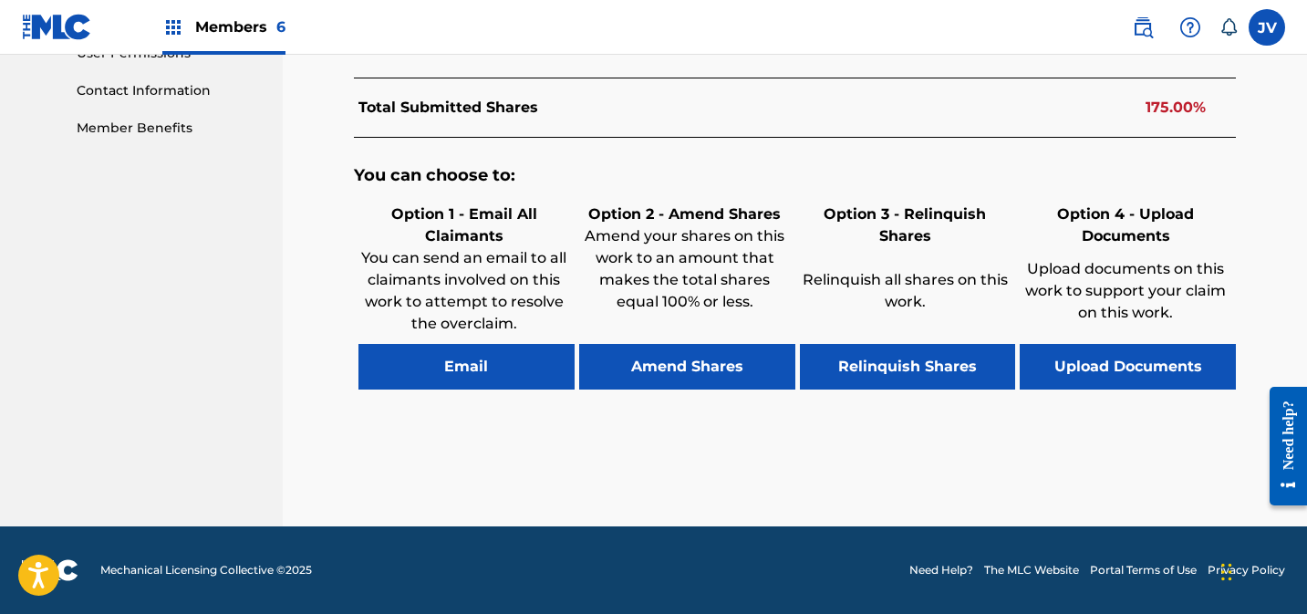
click at [689, 376] on button "Amend Shares" at bounding box center [687, 367] width 216 height 46
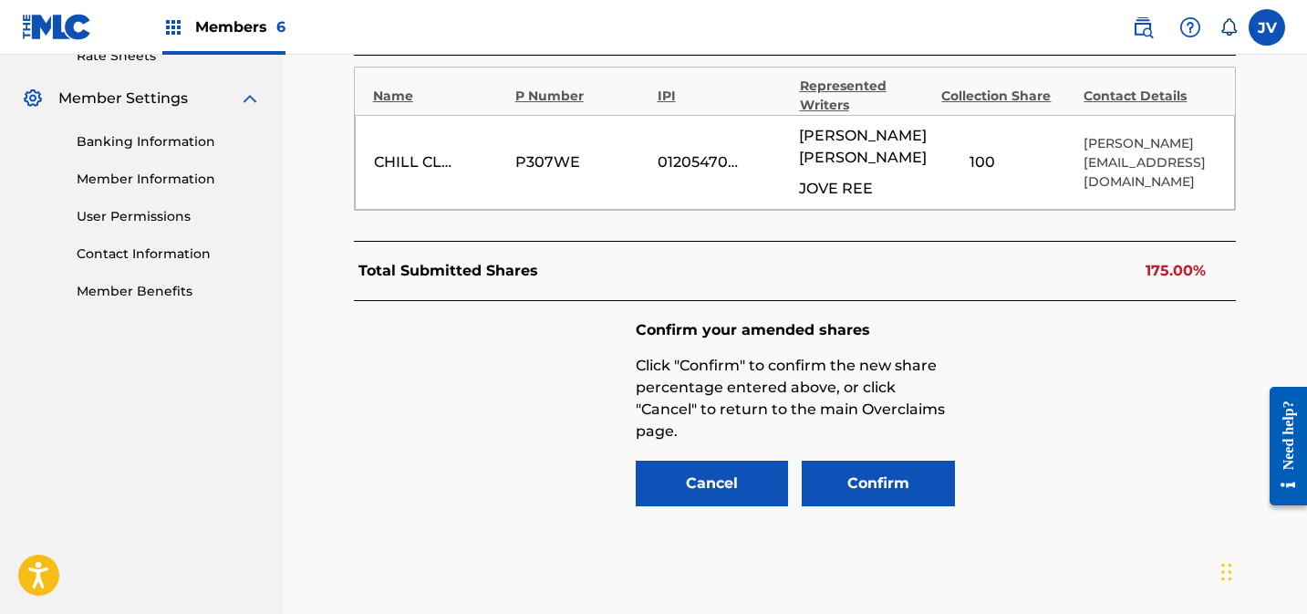
scroll to position [720, 0]
drag, startPoint x: 993, startPoint y: 163, endPoint x: 945, endPoint y: 161, distance: 48.4
click at [945, 161] on input "100" at bounding box center [982, 163] width 82 height 26
type input "25"
click at [898, 483] on button "Confirm" at bounding box center [878, 484] width 153 height 46
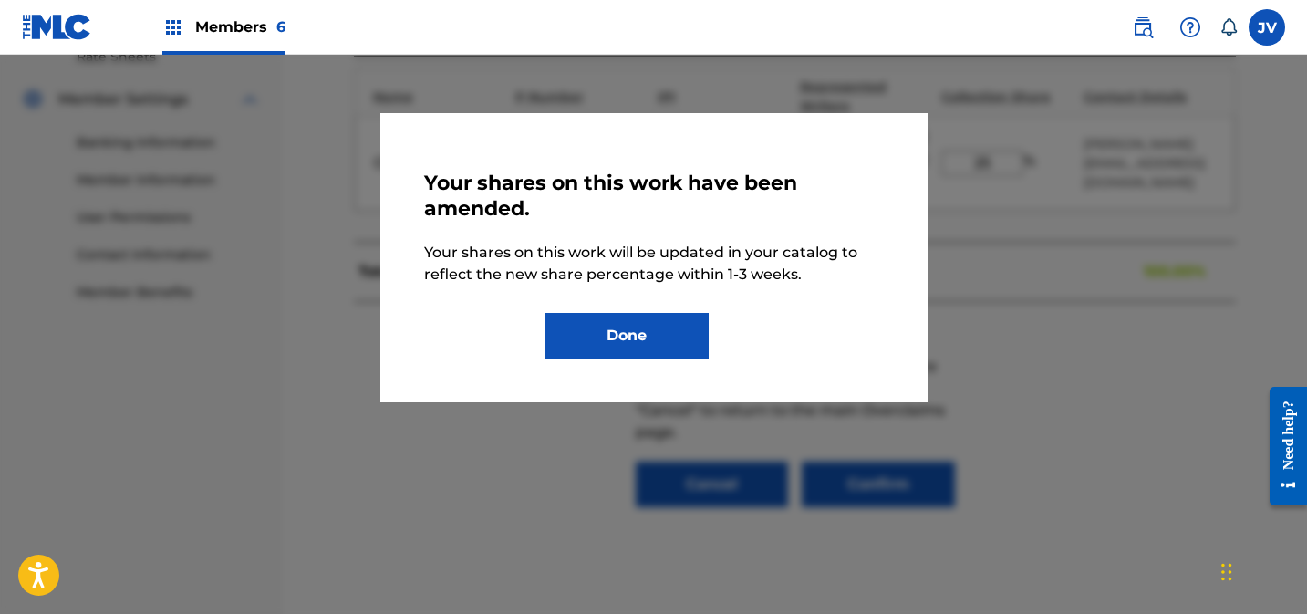
click at [601, 330] on button "Done" at bounding box center [626, 336] width 164 height 46
